Goal: Transaction & Acquisition: Purchase product/service

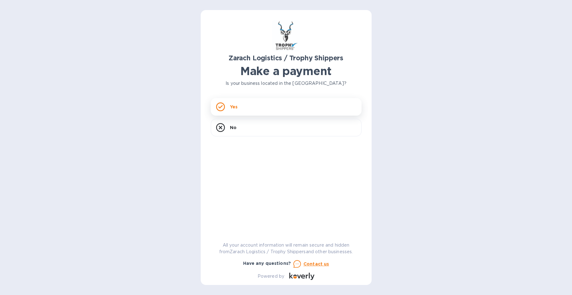
click at [238, 104] on div "Yes" at bounding box center [286, 107] width 151 height 18
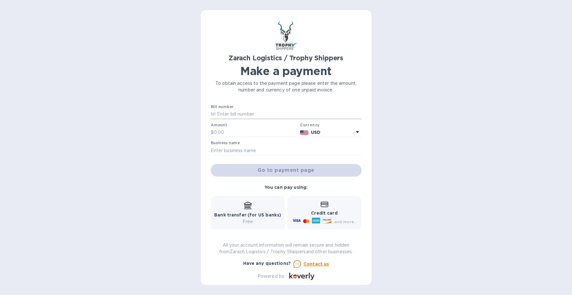
click at [235, 112] on input "text" at bounding box center [289, 114] width 146 height 9
type input "B00173063"
click at [237, 134] on input "text" at bounding box center [256, 132] width 84 height 9
type input "1,661.40"
click at [261, 170] on div "Go to payment page" at bounding box center [285, 170] width 153 height 15
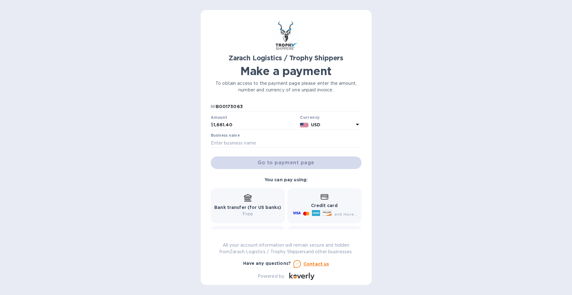
scroll to position [7, 0]
click at [322, 164] on div "Go to payment page" at bounding box center [285, 163] width 153 height 15
click at [323, 206] on b "Credit card" at bounding box center [324, 206] width 26 height 5
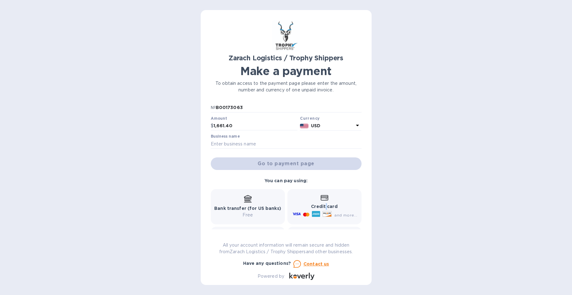
click at [323, 206] on b "Credit card" at bounding box center [324, 206] width 26 height 5
click at [248, 144] on input "text" at bounding box center [286, 143] width 151 height 9
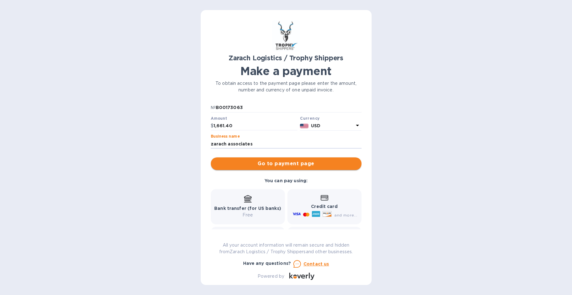
type input "zarach associates"
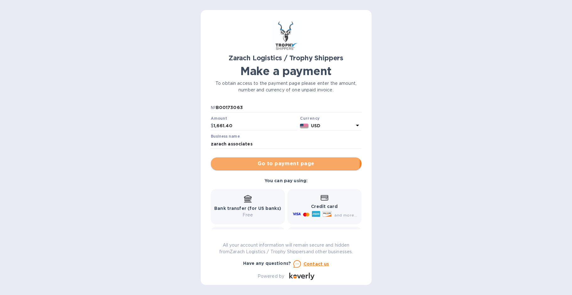
click at [276, 162] on span "Go to payment page" at bounding box center [286, 164] width 141 height 8
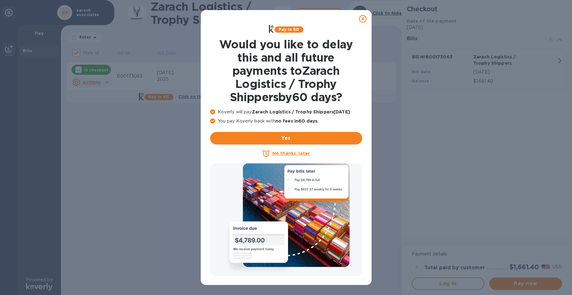
click at [295, 152] on u "No thanks, later" at bounding box center [290, 153] width 37 height 5
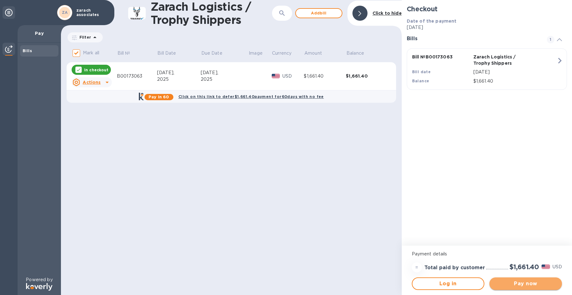
click at [509, 284] on span "Pay now" at bounding box center [525, 284] width 62 height 8
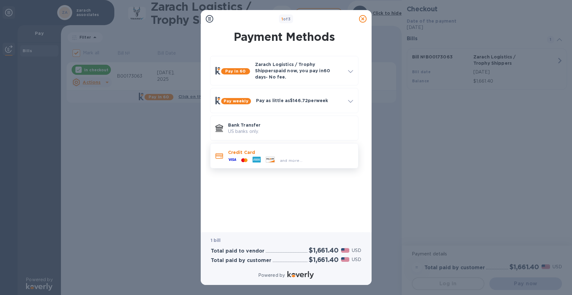
click at [241, 158] on icon at bounding box center [244, 160] width 6 height 4
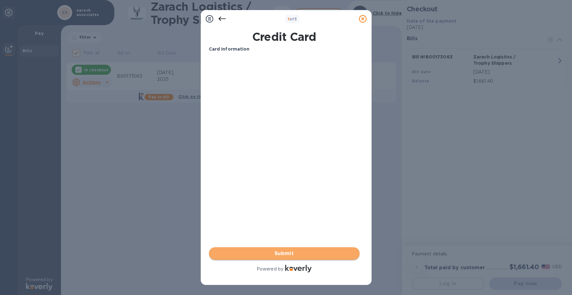
click at [284, 251] on span "Submit" at bounding box center [284, 254] width 141 height 8
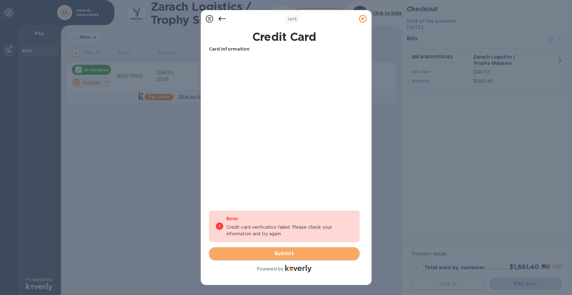
click at [294, 252] on span "Submit" at bounding box center [284, 254] width 141 height 8
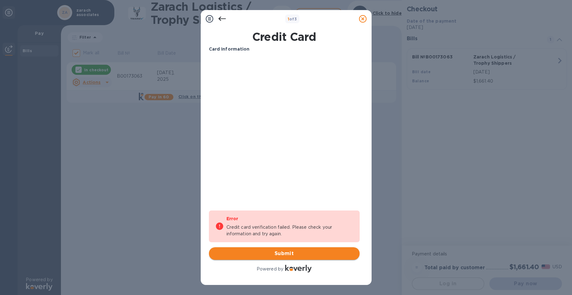
click at [289, 252] on span "Submit" at bounding box center [284, 254] width 141 height 8
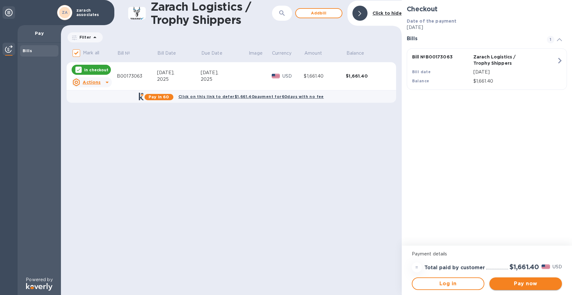
click at [523, 283] on span "Pay now" at bounding box center [525, 284] width 62 height 8
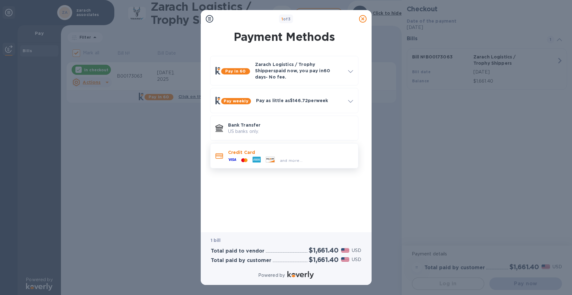
click at [250, 155] on div at bounding box center [256, 159] width 13 height 9
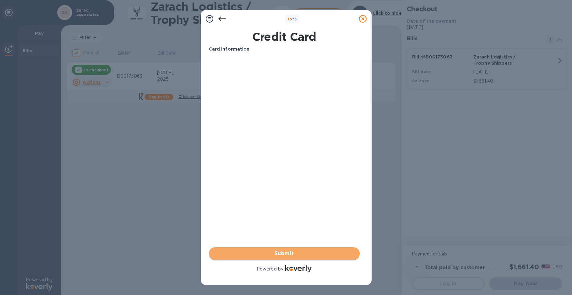
click at [287, 250] on span "Submit" at bounding box center [284, 254] width 141 height 8
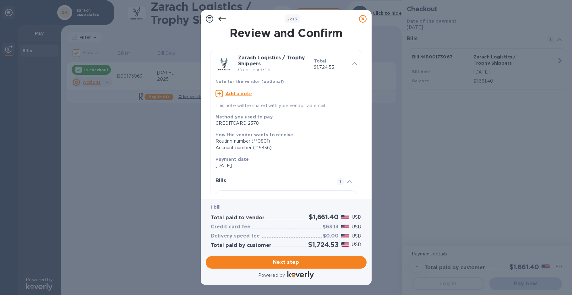
click at [222, 93] on icon at bounding box center [219, 94] width 8 height 8
click at [229, 93] on textarea at bounding box center [280, 94] width 131 height 5
type textarea "p"
click at [329, 94] on textarea "Please send confirmation that this payment went thr" at bounding box center [280, 94] width 131 height 5
click at [337, 94] on textarea "Please send confirmation that this payment went thr" at bounding box center [280, 94] width 131 height 5
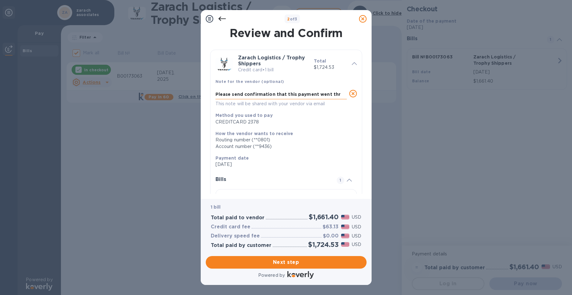
click at [337, 94] on textarea "Please send confirmation that this payment went thr" at bounding box center [280, 94] width 131 height 5
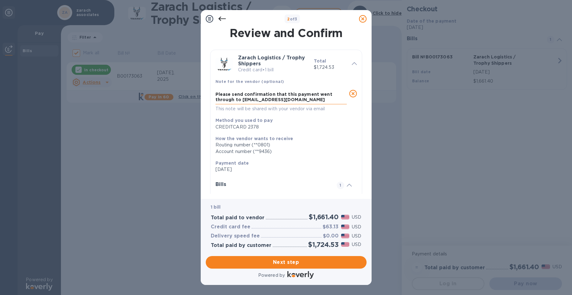
click at [337, 94] on textarea "Please send confirmation that this payment went through to [EMAIL_ADDRESS][DOMA…" at bounding box center [280, 97] width 131 height 10
type textarea "Please send confirmation that this payment went through to [EMAIL_ADDRESS][DOMA…"
click at [298, 260] on span "Next step" at bounding box center [286, 262] width 151 height 8
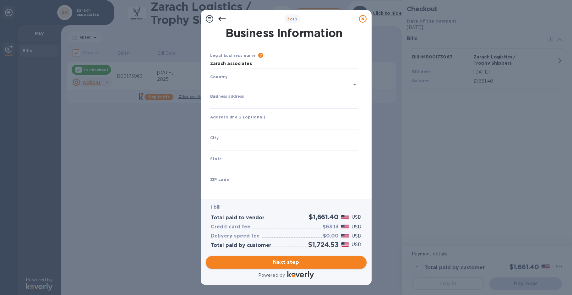
type input "[GEOGRAPHIC_DATA]"
click at [253, 63] on input "zarach associates" at bounding box center [284, 63] width 148 height 9
click at [256, 62] on input "zarach associates aatn:" at bounding box center [284, 63] width 148 height 9
click at [269, 62] on input "zarach associates attn:" at bounding box center [284, 63] width 148 height 9
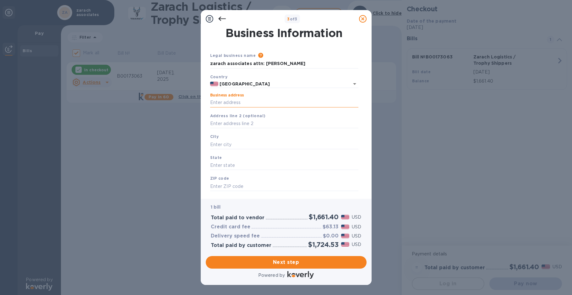
click at [258, 101] on input "Business address" at bounding box center [284, 102] width 148 height 9
click at [249, 63] on input "zarach associates attn: [PERSON_NAME]" at bounding box center [284, 63] width 148 height 9
type input "zarach logistics attn: [PERSON_NAME]"
click at [248, 99] on input "Business address" at bounding box center [284, 102] width 148 height 9
type input "650 Supreme Drive"
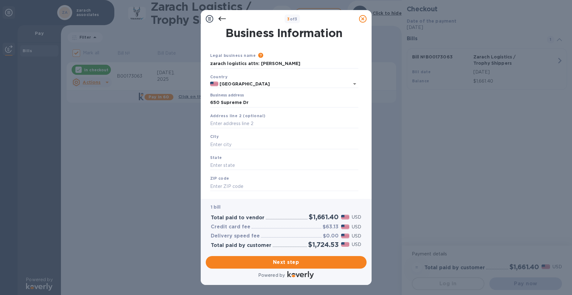
type input "[GEOGRAPHIC_DATA]"
type input "IL"
type input "60106"
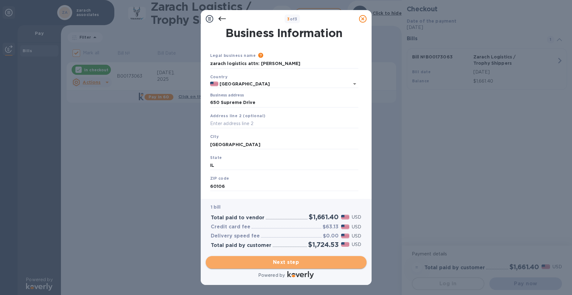
click at [285, 261] on span "Next step" at bounding box center [286, 262] width 151 height 8
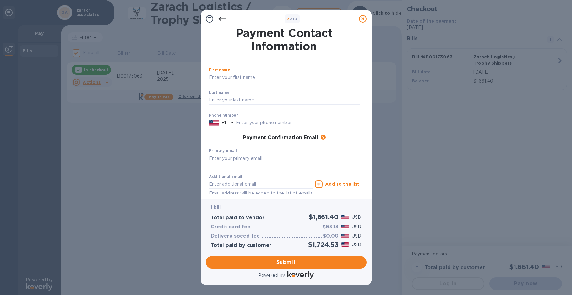
click at [219, 78] on input "text" at bounding box center [284, 77] width 151 height 9
type input "[PERSON_NAME]"
type input "Korbini"
type input "5404290871"
type input "[EMAIL_ADDRESS][DOMAIN_NAME]"
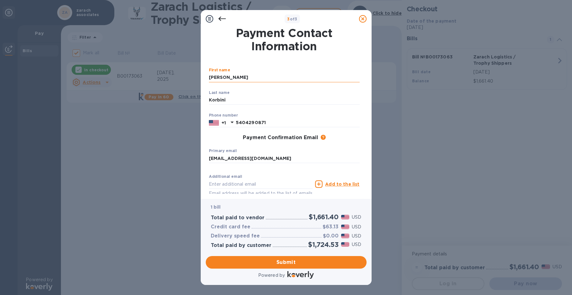
type input "[EMAIL_ADDRESS][DOMAIN_NAME]"
click at [283, 263] on span "Submit" at bounding box center [286, 262] width 151 height 8
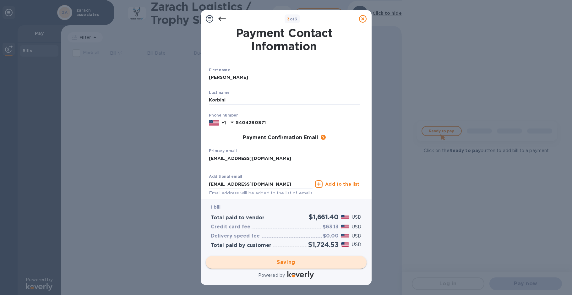
checkbox input "false"
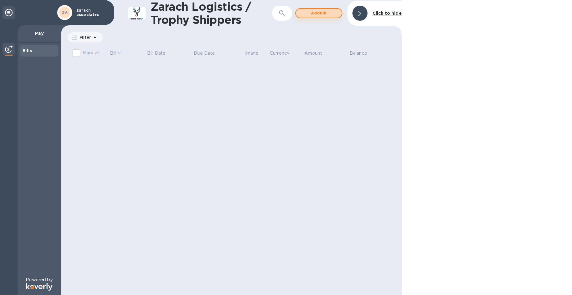
click at [316, 13] on span "Add bill" at bounding box center [319, 13] width 36 height 8
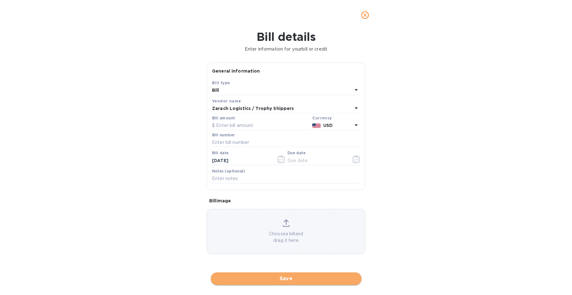
click at [290, 277] on span "Save" at bounding box center [286, 279] width 141 height 8
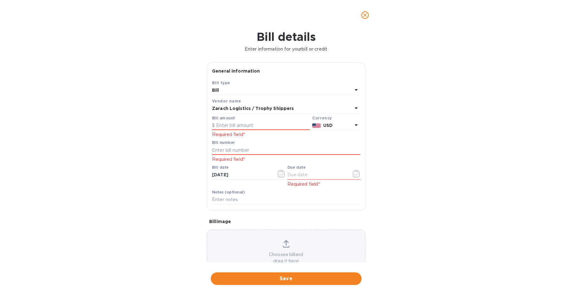
click at [321, 184] on p "Required field*" at bounding box center [323, 184] width 73 height 7
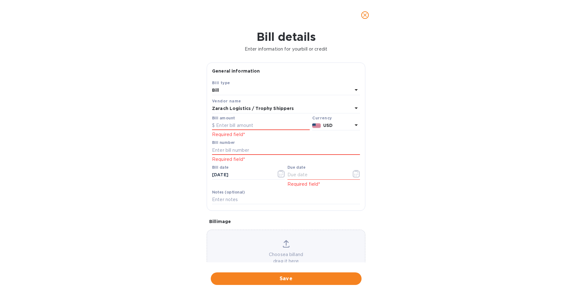
click at [321, 184] on p "Required field*" at bounding box center [323, 184] width 73 height 7
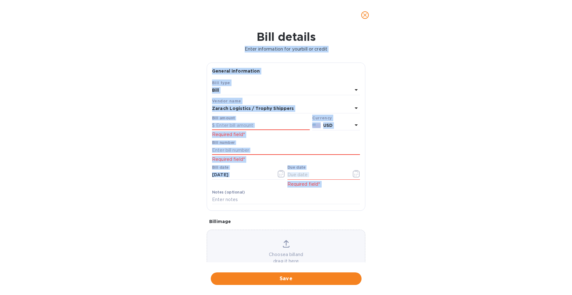
drag, startPoint x: 321, startPoint y: 184, endPoint x: 439, endPoint y: 107, distance: 141.2
click at [439, 107] on div "Bill details Enter information for your bill or credit General information Save…" at bounding box center [286, 162] width 572 height 265
